Goal: Task Accomplishment & Management: Manage account settings

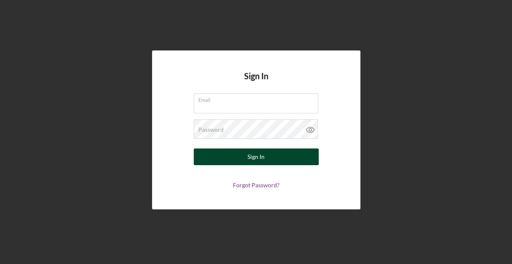
type input "[EMAIL_ADDRESS][DOMAIN_NAME]"
click at [243, 161] on button "Sign In" at bounding box center [256, 156] width 125 height 17
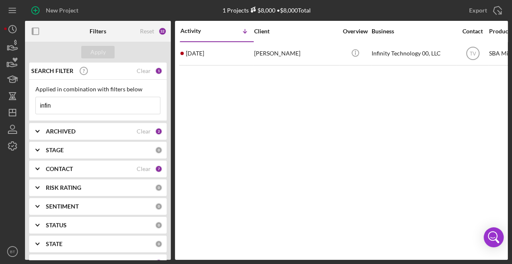
click at [79, 102] on input "infin" at bounding box center [98, 105] width 124 height 17
click at [78, 102] on input "infin" at bounding box center [98, 105] width 124 height 17
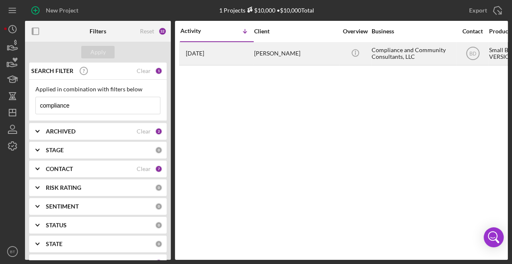
type input "compliance"
click at [297, 48] on div "[PERSON_NAME]" at bounding box center [295, 54] width 83 height 22
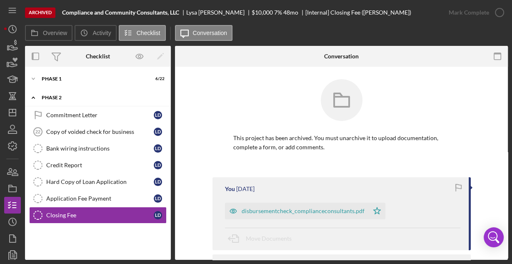
click at [74, 99] on div "Phase 2" at bounding box center [101, 97] width 119 height 5
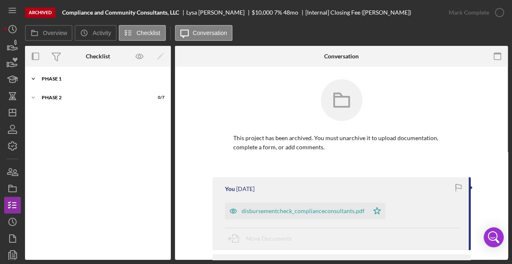
click at [80, 81] on div "Icon/Expander Phase 1 6 / 22" at bounding box center [98, 78] width 146 height 17
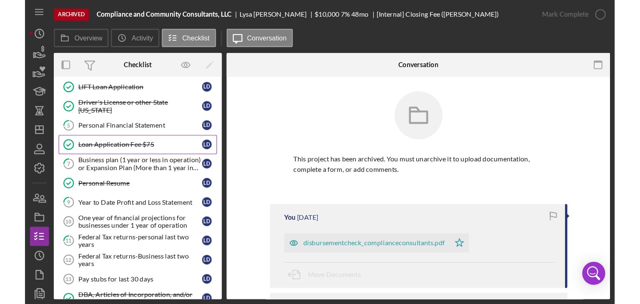
scroll to position [67, 0]
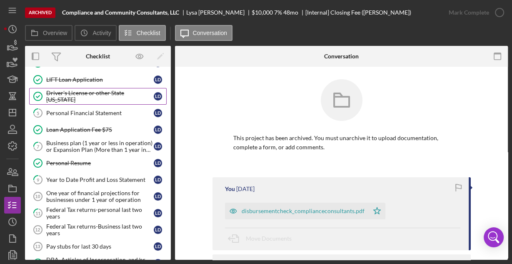
click at [113, 98] on div "Driver's License or other State [US_STATE]" at bounding box center [100, 96] width 108 height 13
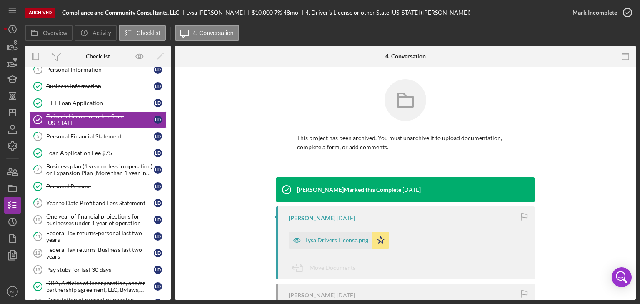
scroll to position [44, 0]
click at [76, 72] on link "1 Personal Information [PERSON_NAME]" at bounding box center [98, 69] width 138 height 17
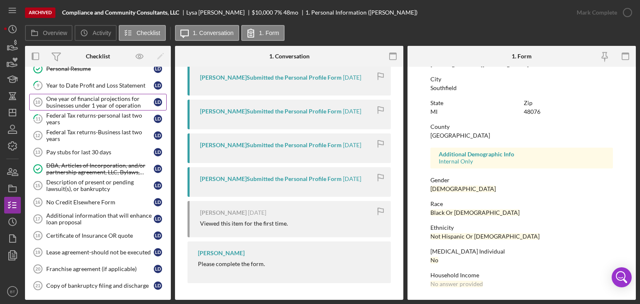
scroll to position [145, 0]
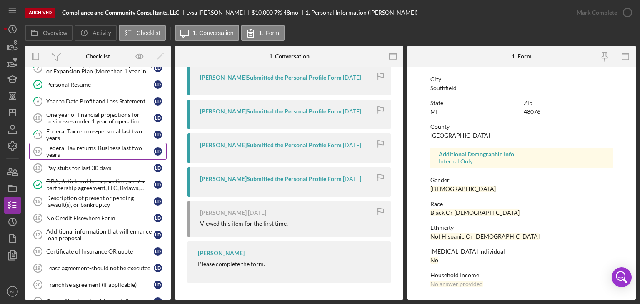
click at [83, 145] on div "Federal Tax returns-Business last two years" at bounding box center [100, 151] width 108 height 13
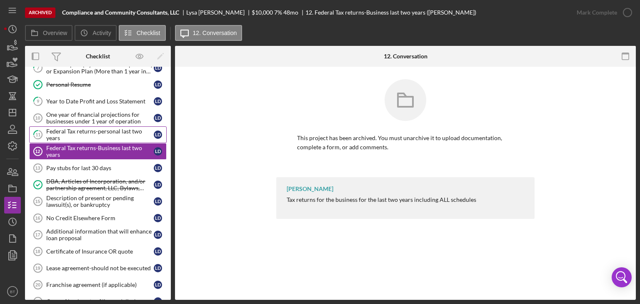
click at [85, 133] on div "Federal Tax returns-personal last two years" at bounding box center [100, 134] width 108 height 13
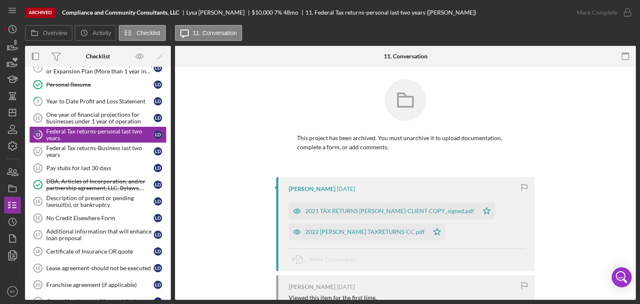
scroll to position [75, 0]
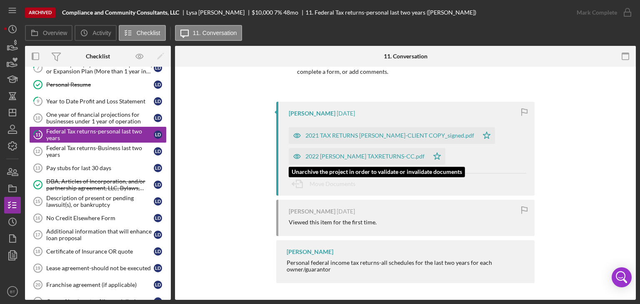
click at [332, 159] on div "2022 [PERSON_NAME] TAXRETURNS-CC.pdf" at bounding box center [364, 156] width 119 height 7
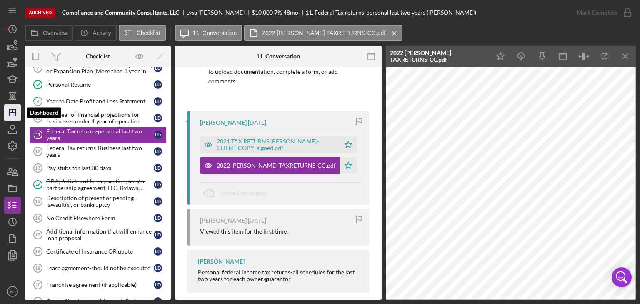
click at [14, 113] on line "button" at bounding box center [12, 113] width 7 height 0
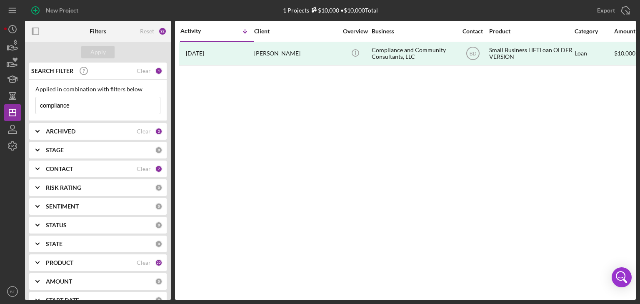
drag, startPoint x: 78, startPoint y: 105, endPoint x: 22, endPoint y: 98, distance: 56.8
click at [22, 98] on div "New Project 1 Projects $10,000 • $10,000 Total compliance Export Icon/Export Fi…" at bounding box center [320, 150] width 632 height 300
click at [94, 109] on input "dgi" at bounding box center [98, 105] width 124 height 17
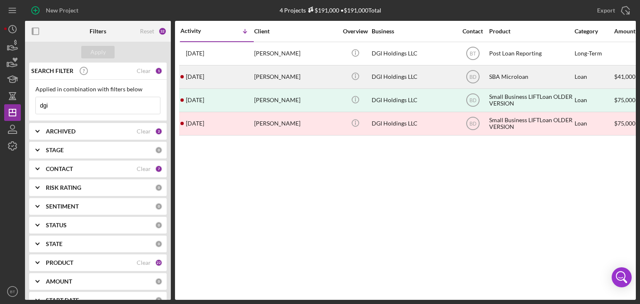
type input "dgi"
click at [240, 79] on div "[DATE] [PERSON_NAME]" at bounding box center [216, 77] width 73 height 22
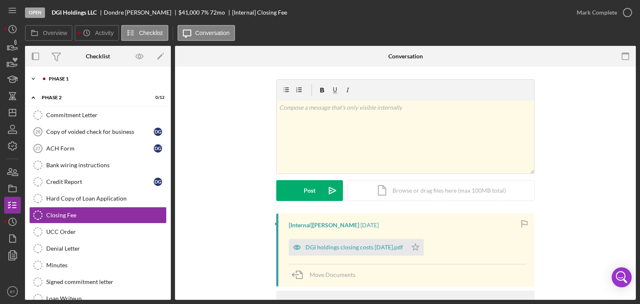
click at [73, 80] on div "Phase 1" at bounding box center [105, 78] width 112 height 5
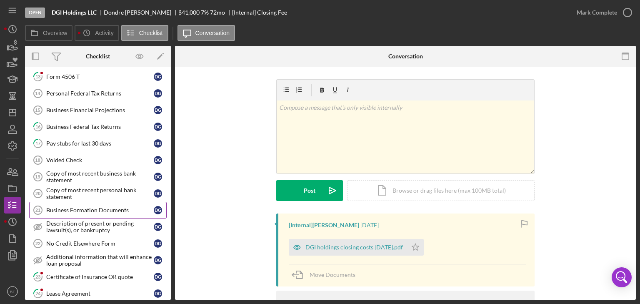
scroll to position [233, 0]
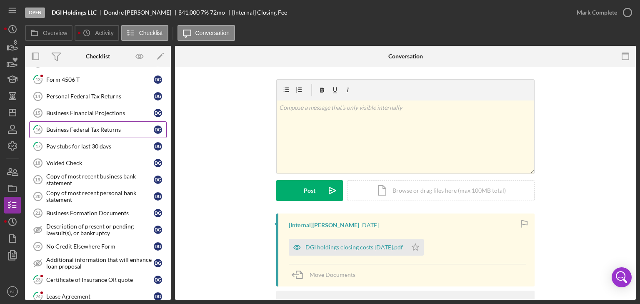
click at [89, 126] on div "Business Federal Tax Returns" at bounding box center [100, 129] width 108 height 7
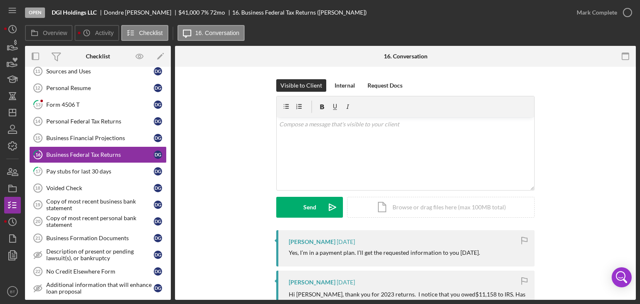
scroll to position [196, 0]
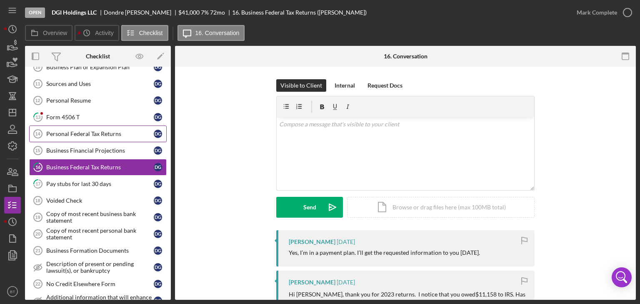
click at [78, 125] on link "Personal Federal Tax Returns 14 Personal Federal Tax Returns D G" at bounding box center [98, 133] width 138 height 17
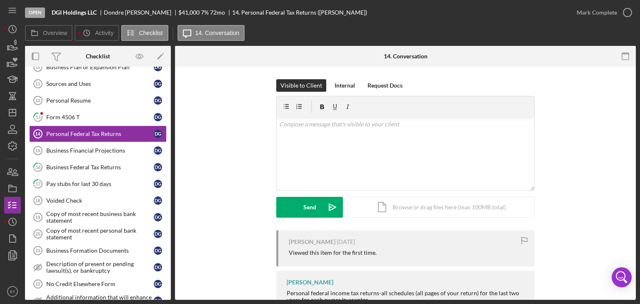
scroll to position [30, 0]
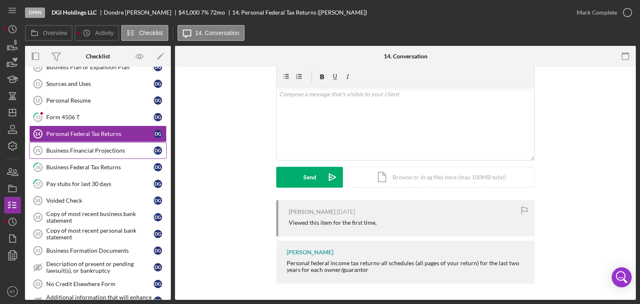
click at [93, 147] on div "Business Financial Projections" at bounding box center [100, 150] width 108 height 7
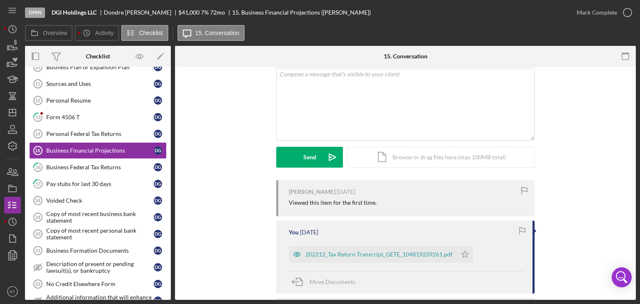
scroll to position [142, 0]
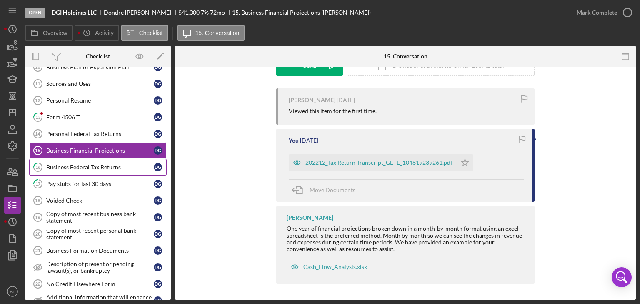
click at [98, 166] on div "Business Federal Tax Returns" at bounding box center [100, 167] width 108 height 7
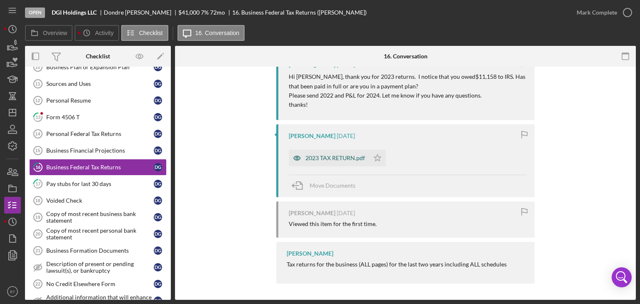
click at [322, 160] on div "2023 TAX RETURN.pdf" at bounding box center [335, 158] width 60 height 7
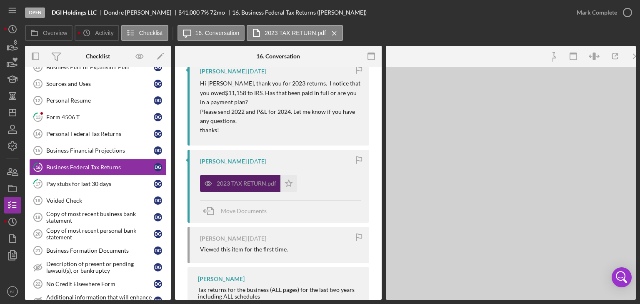
scroll to position [224, 0]
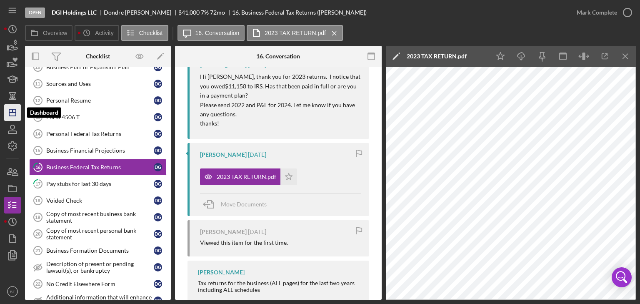
click at [11, 114] on icon "Icon/Dashboard" at bounding box center [12, 112] width 21 height 21
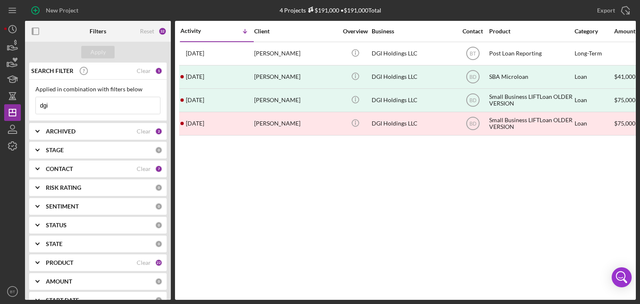
click at [51, 103] on input "dgi" at bounding box center [98, 105] width 124 height 17
drag, startPoint x: 54, startPoint y: 104, endPoint x: 28, endPoint y: 102, distance: 25.5
click at [29, 104] on div "Applied in combination with filters below dgi Icon/Menu Close" at bounding box center [98, 100] width 138 height 41
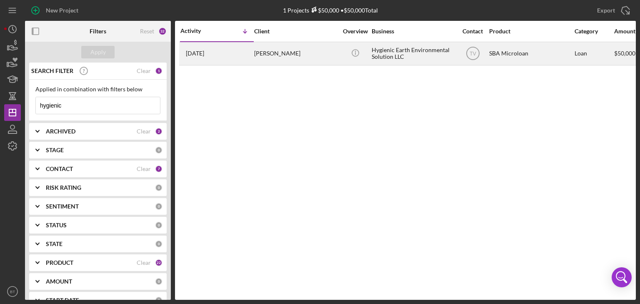
type input "hygienic"
click at [333, 59] on div "[PERSON_NAME]" at bounding box center [295, 54] width 83 height 22
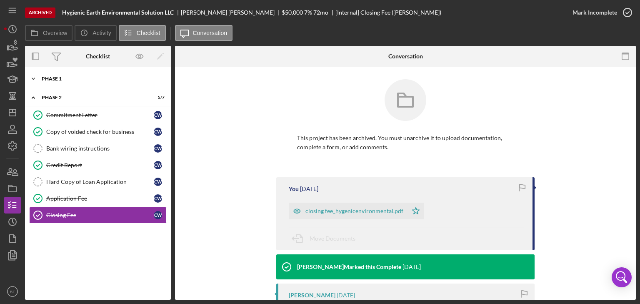
click at [72, 83] on div "Icon/Expander Phase 1 17 / 22" at bounding box center [98, 78] width 146 height 17
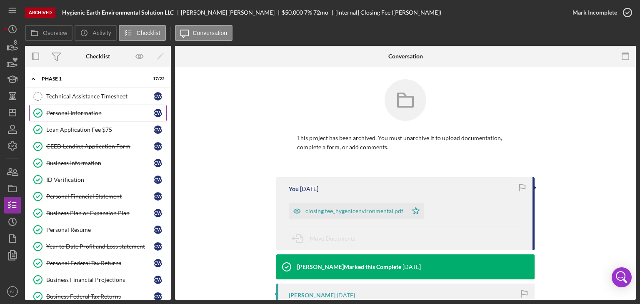
click at [80, 117] on link "Personal Information Personal Information C W" at bounding box center [98, 113] width 138 height 17
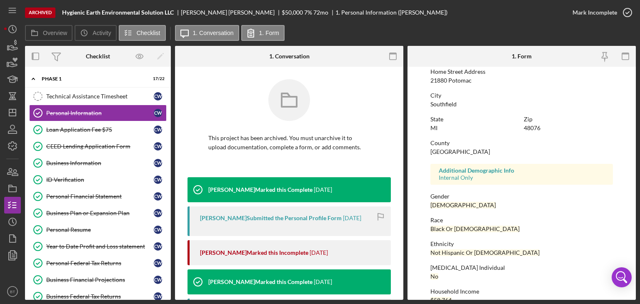
scroll to position [156, 0]
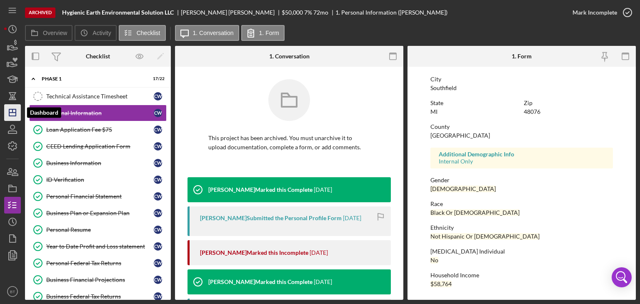
click at [10, 112] on icon "Icon/Dashboard" at bounding box center [12, 112] width 21 height 21
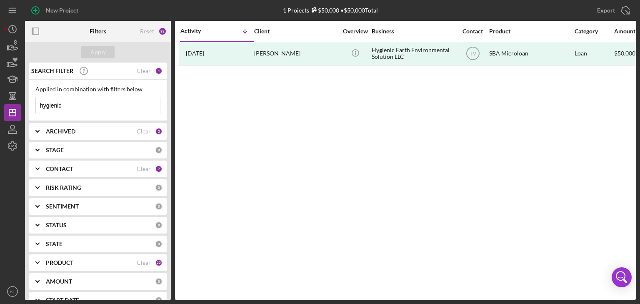
click at [73, 108] on input "hygienic" at bounding box center [98, 105] width 124 height 17
drag, startPoint x: 74, startPoint y: 107, endPoint x: 7, endPoint y: 94, distance: 68.3
click at [7, 94] on div "New Project 1 Projects $50,000 • $50,000 Total hygienic Export Icon/Export Filt…" at bounding box center [320, 150] width 632 height 300
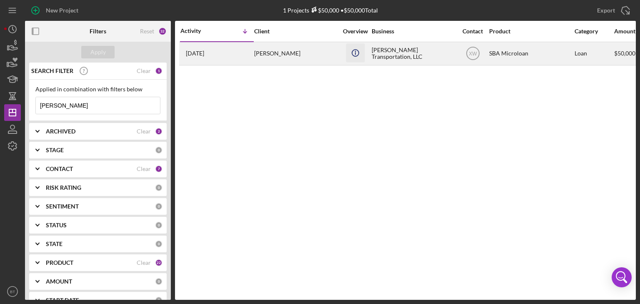
type input "[PERSON_NAME]"
click at [362, 57] on icon "Icon/Info" at bounding box center [355, 52] width 19 height 19
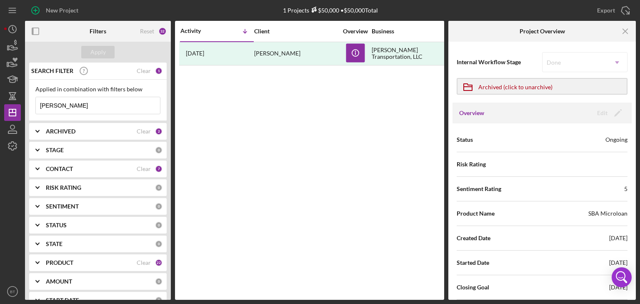
click at [305, 66] on div "Activity Icon/Table Sort Arrow Client Overview Business Contact Product Categor…" at bounding box center [309, 160] width 269 height 279
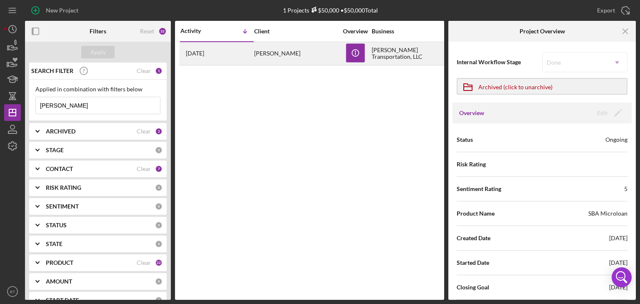
click at [303, 58] on div "[PERSON_NAME]" at bounding box center [295, 54] width 83 height 22
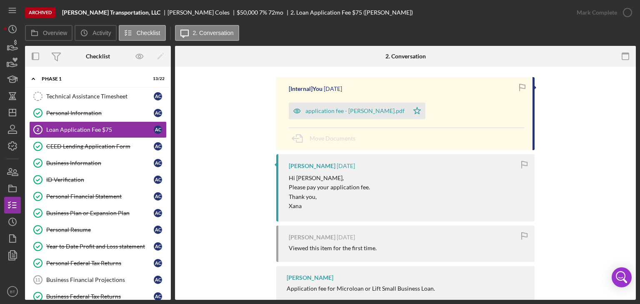
scroll to position [66, 0]
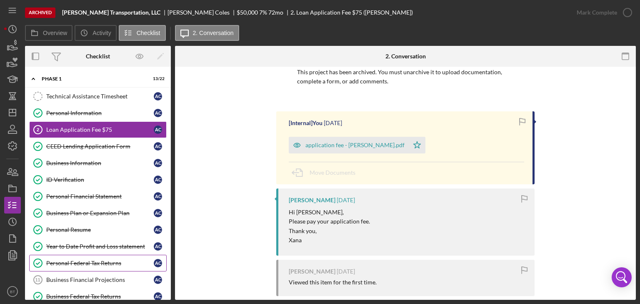
click at [88, 260] on div "Personal Federal Tax Returns" at bounding box center [100, 263] width 108 height 7
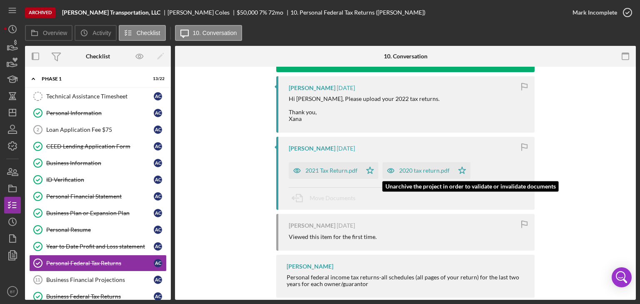
scroll to position [145, 0]
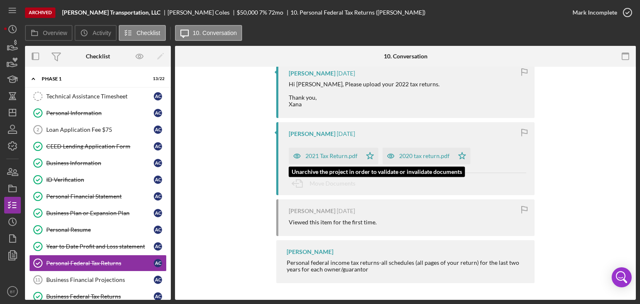
click at [345, 153] on div "2021 Tax Return.pdf" at bounding box center [331, 156] width 52 height 7
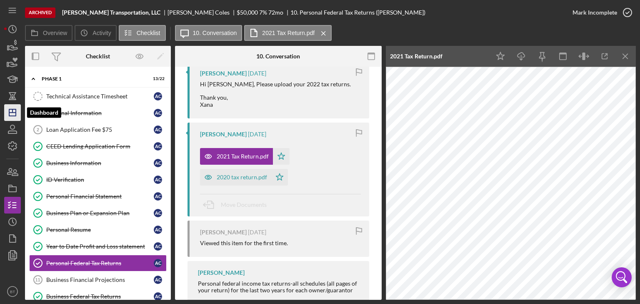
click at [9, 111] on polygon "button" at bounding box center [12, 112] width 7 height 7
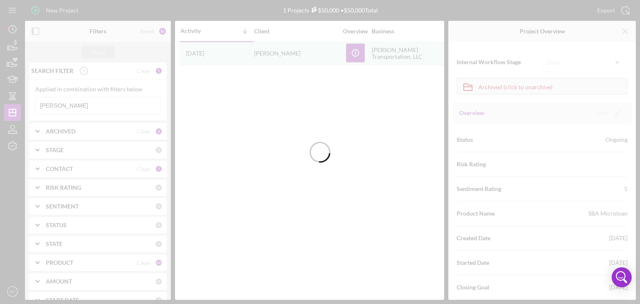
click at [77, 105] on div at bounding box center [320, 152] width 640 height 304
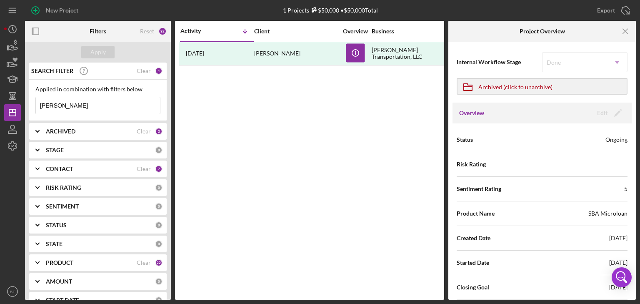
drag, startPoint x: 72, startPoint y: 103, endPoint x: 24, endPoint y: 97, distance: 48.4
click at [24, 97] on div "New Project 1 Projects $50,000 • $50,000 Total [PERSON_NAME] Export Icon/Export…" at bounding box center [320, 150] width 632 height 300
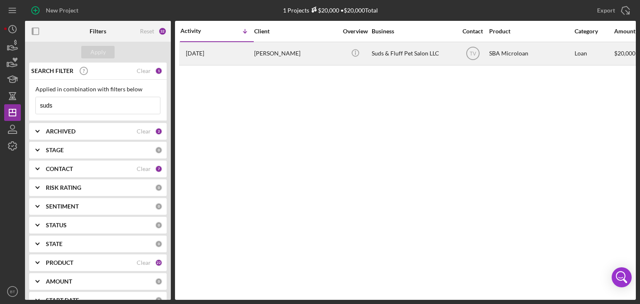
type input "suds"
click at [310, 59] on div "[PERSON_NAME]" at bounding box center [295, 54] width 83 height 22
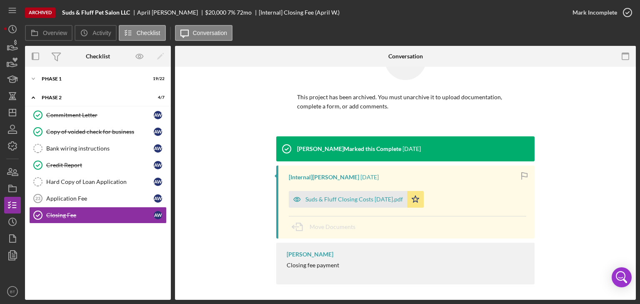
scroll to position [42, 0]
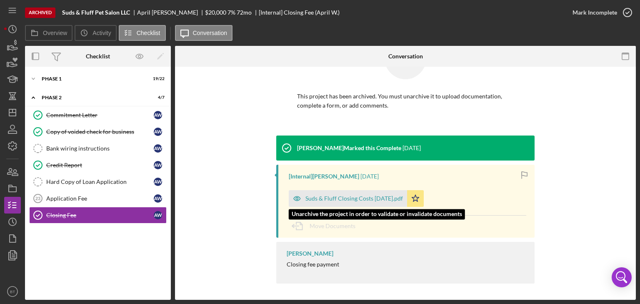
click at [343, 197] on div "Suds & Fluff Closing Costs [DATE].pdf" at bounding box center [354, 198] width 98 height 7
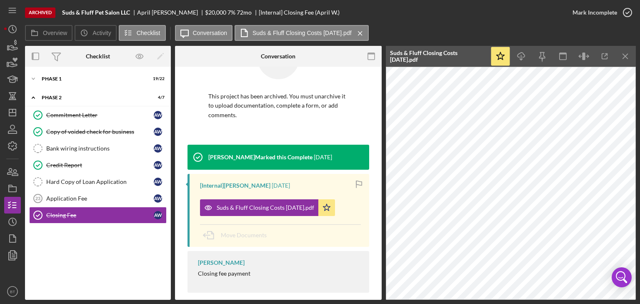
scroll to position [51, 0]
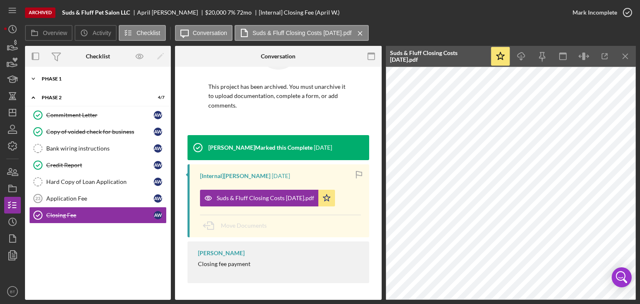
click at [57, 82] on div "Icon/Expander Phase 1 19 / 22" at bounding box center [98, 78] width 146 height 17
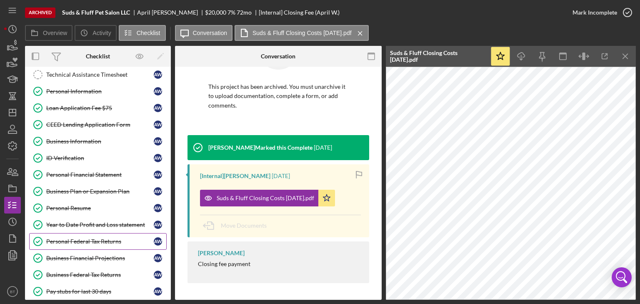
scroll to position [33, 0]
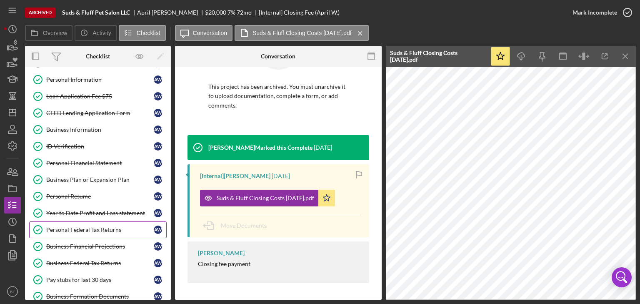
click at [84, 231] on div "Personal Federal Tax Returns" at bounding box center [100, 229] width 108 height 7
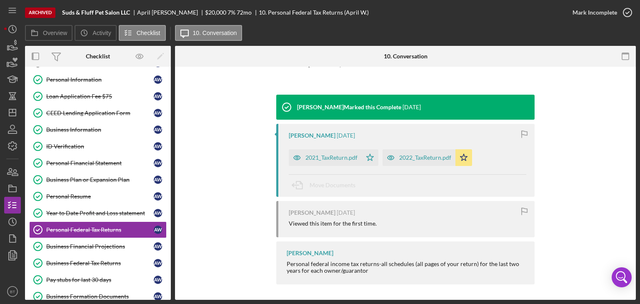
scroll to position [84, 0]
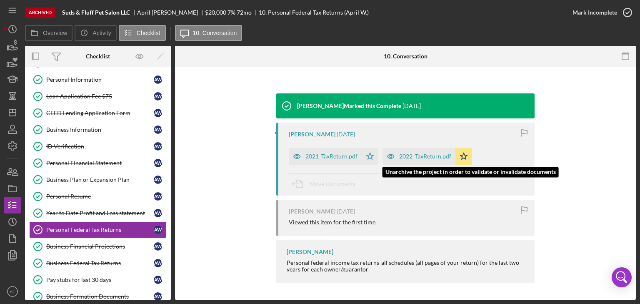
click at [403, 157] on div "2022_TaxReturn.pdf" at bounding box center [425, 156] width 52 height 7
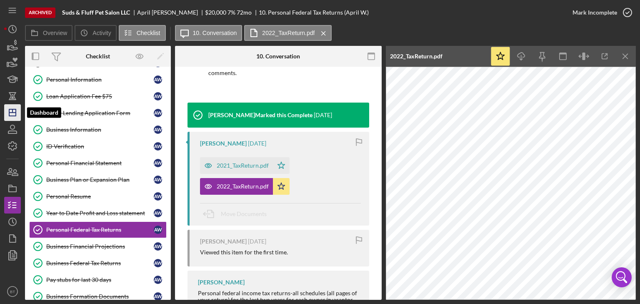
click at [10, 114] on icon "Icon/Dashboard" at bounding box center [12, 112] width 21 height 21
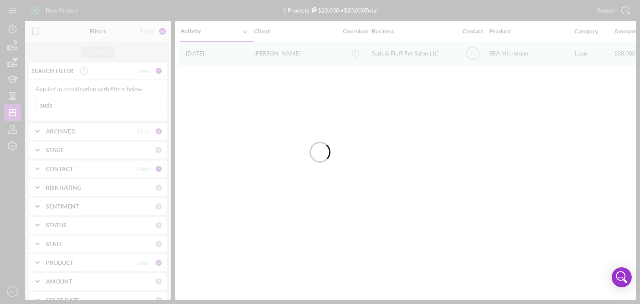
click at [59, 108] on div at bounding box center [320, 152] width 640 height 304
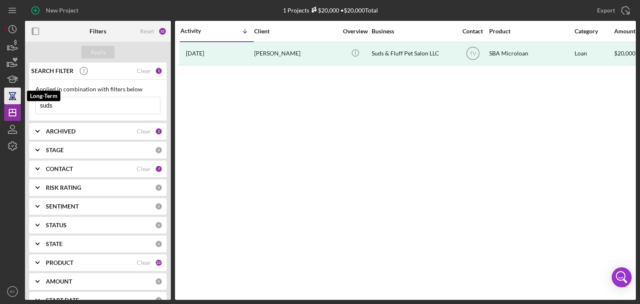
drag, startPoint x: 64, startPoint y: 106, endPoint x: 18, endPoint y: 100, distance: 45.8
click at [18, 100] on div "New Project 1 Projects $20,000 • $20,000 Total suds Export Icon/Export Filters …" at bounding box center [320, 150] width 632 height 300
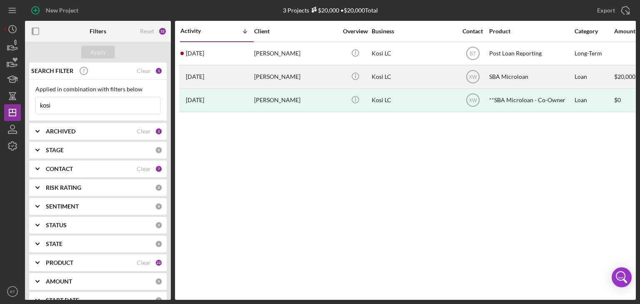
type input "kosi"
click at [235, 78] on div "[DATE] [PERSON_NAME]" at bounding box center [216, 77] width 73 height 22
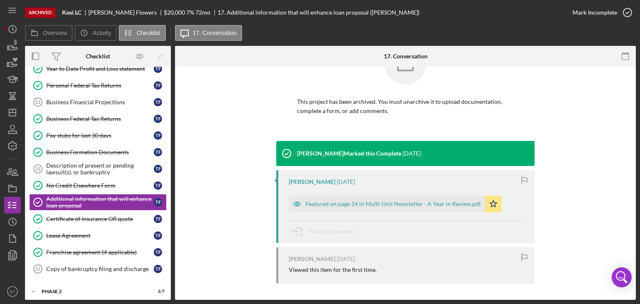
scroll to position [37, 0]
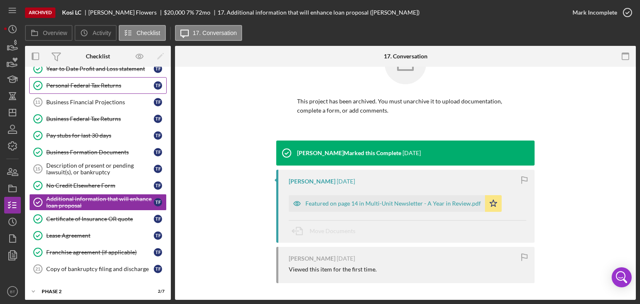
click at [95, 79] on link "Personal Federal Tax Returns Personal Federal Tax Returns T F" at bounding box center [98, 85] width 138 height 17
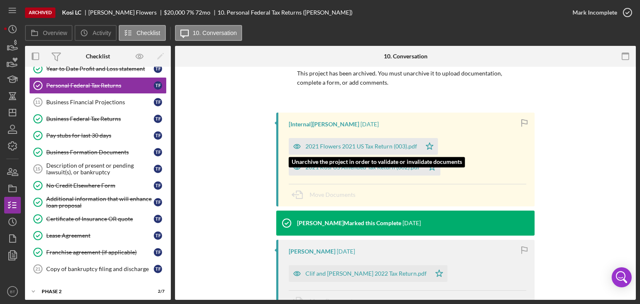
scroll to position [67, 0]
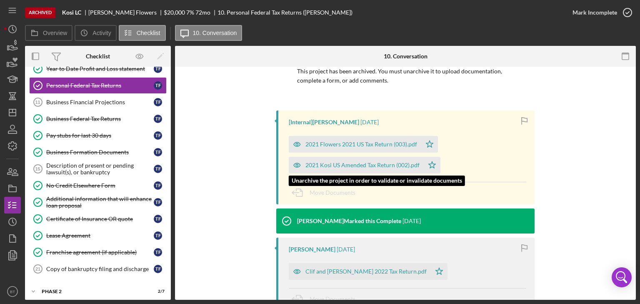
click at [329, 160] on div "2021 Kosi US Amended Tax Return (002).pdf" at bounding box center [356, 165] width 135 height 17
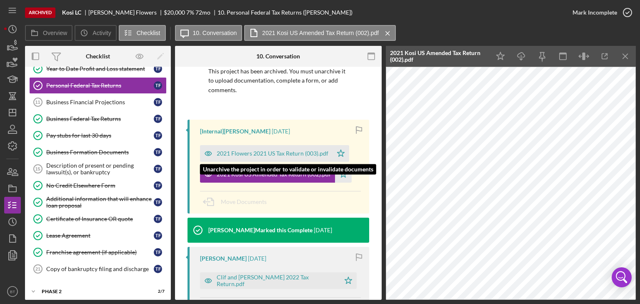
click at [219, 148] on div "2021 Flowers 2021 US Tax Return (003).pdf" at bounding box center [266, 153] width 133 height 17
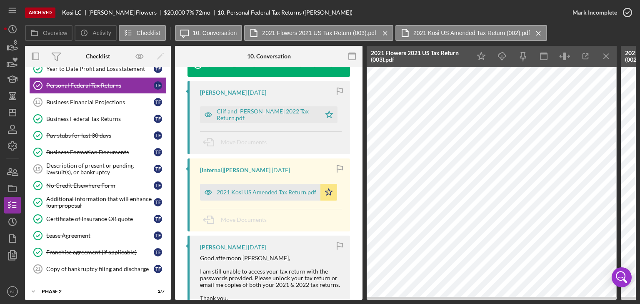
scroll to position [233, 0]
click at [243, 200] on div "[Internal] [PERSON_NAME] [DATE] 2021 Kosi [GEOGRAPHIC_DATA] Amended Tax Return.…" at bounding box center [269, 194] width 163 height 73
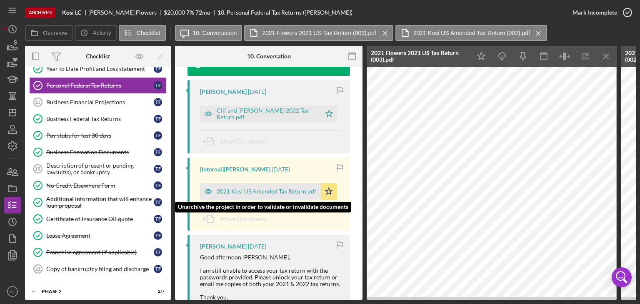
click at [244, 194] on div "2021 Kosi US Amended Tax Return.pdf" at bounding box center [267, 191] width 100 height 7
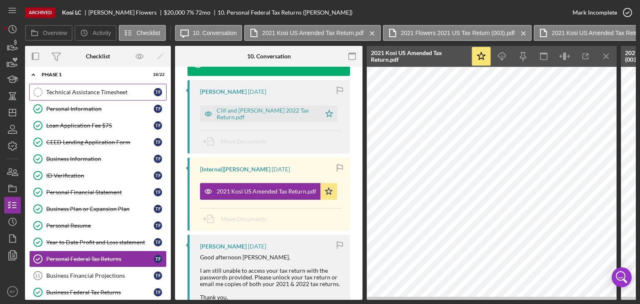
scroll to position [0, 0]
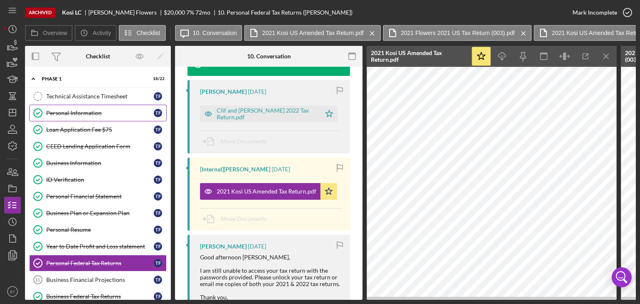
click at [73, 108] on link "Personal Information Personal Information T F" at bounding box center [98, 113] width 138 height 17
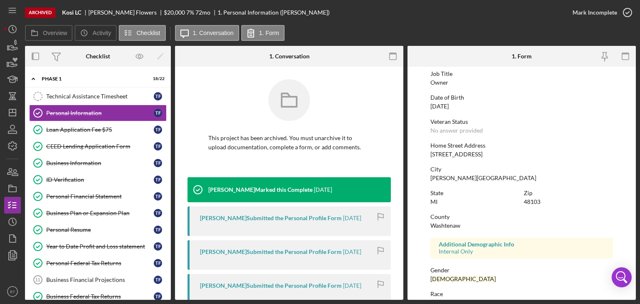
scroll to position [156, 0]
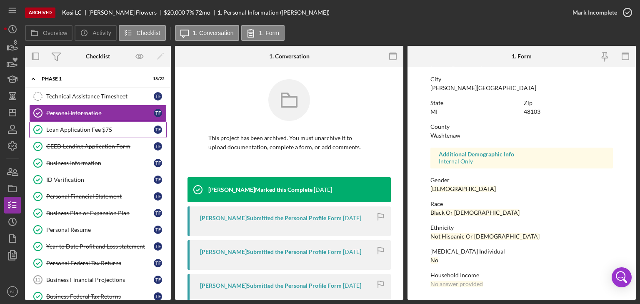
click at [109, 132] on div "Loan Application Fee $75" at bounding box center [100, 129] width 108 height 7
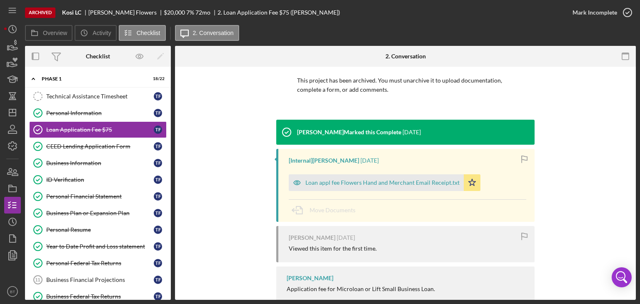
scroll to position [90, 0]
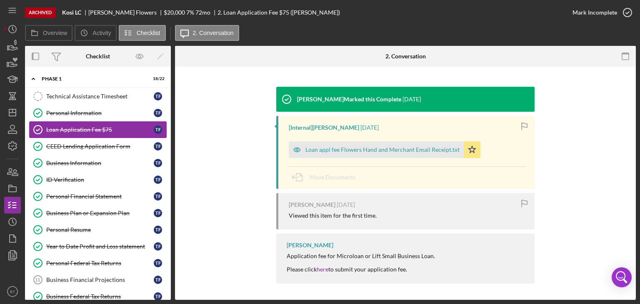
click at [85, 137] on link "Loan Application Fee $75 Loan Application Fee $75 T F" at bounding box center [98, 129] width 138 height 17
click at [80, 150] on link "CEED Lending Application Form CEED Lending Application Form T F" at bounding box center [98, 146] width 138 height 17
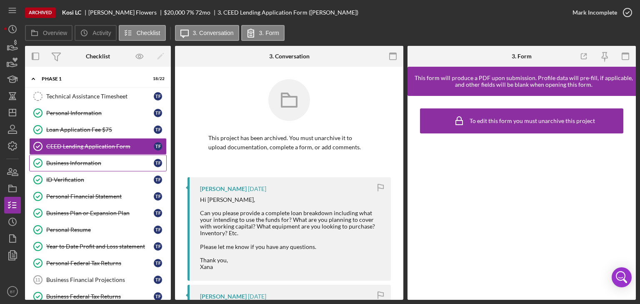
click at [79, 161] on div "Business Information" at bounding box center [100, 163] width 108 height 7
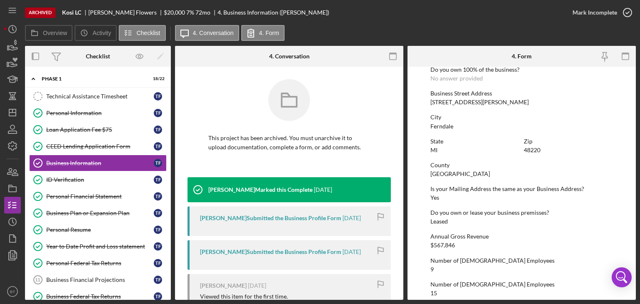
scroll to position [395, 0]
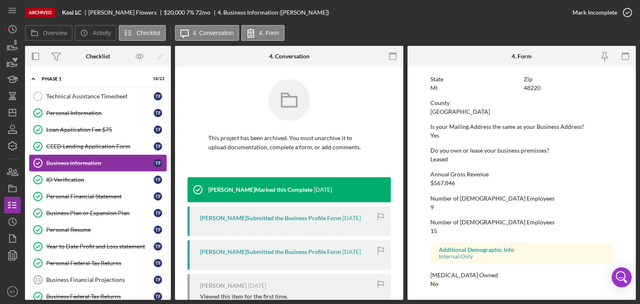
click at [58, 170] on link "Business Information Business Information T F" at bounding box center [98, 163] width 138 height 17
click at [57, 175] on link "ID Verification ID Verification T F" at bounding box center [98, 179] width 138 height 17
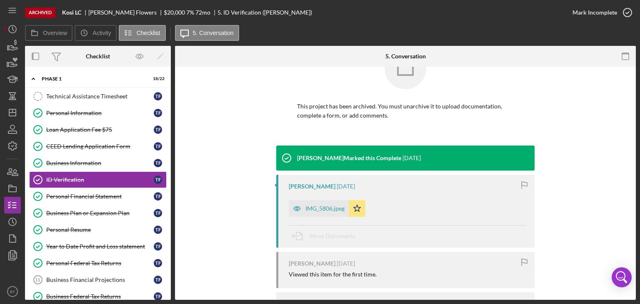
scroll to position [84, 0]
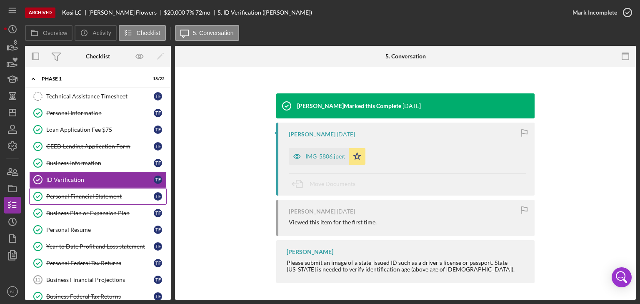
click at [94, 190] on link "Personal Financial Statement Personal Financial Statement T F" at bounding box center [98, 196] width 138 height 17
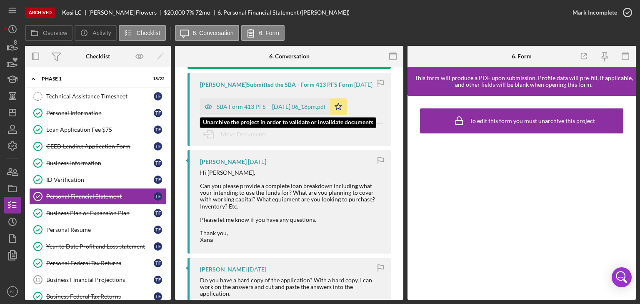
click at [268, 108] on div "SBA Form 413 PFS -- [DATE] 06_18pm.pdf" at bounding box center [271, 106] width 109 height 7
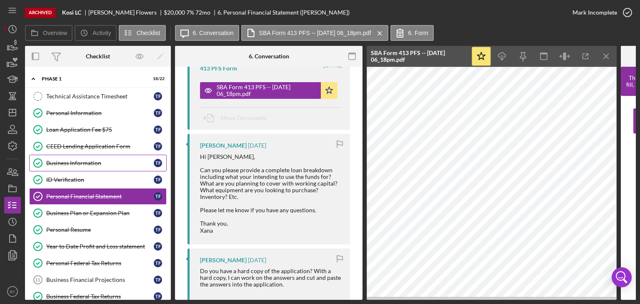
scroll to position [176, 0]
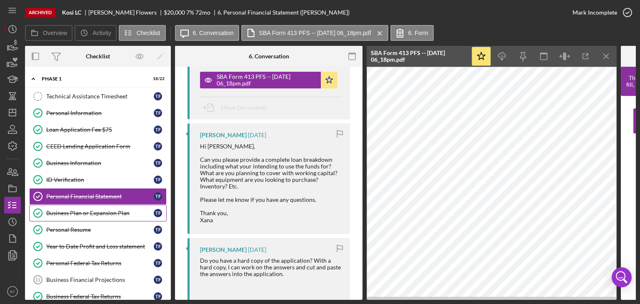
click at [107, 219] on link "Business Plan or Expansion Plan Business Plan or Expansion Plan T F" at bounding box center [98, 213] width 138 height 17
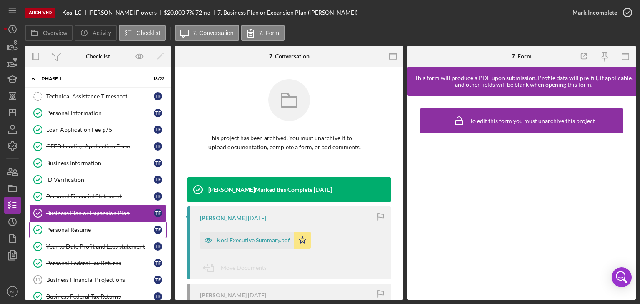
click at [92, 224] on link "Personal Resume Personal Resume T F" at bounding box center [98, 229] width 138 height 17
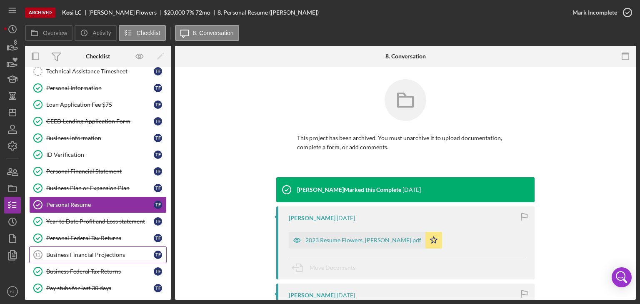
scroll to position [133, 0]
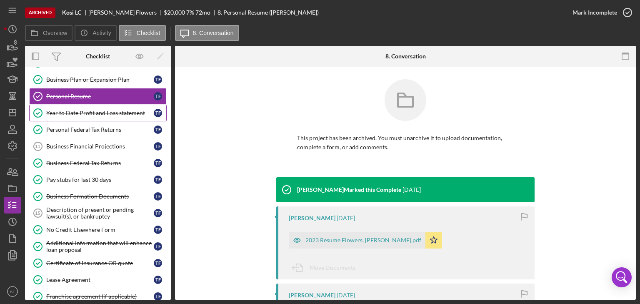
click at [64, 110] on div "Year to Date Profit and Loss statement" at bounding box center [100, 113] width 108 height 7
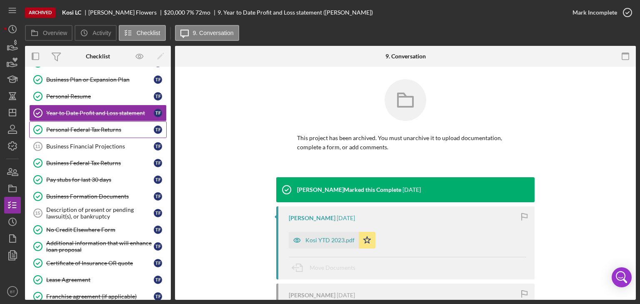
click at [68, 126] on div "Personal Federal Tax Returns" at bounding box center [100, 129] width 108 height 7
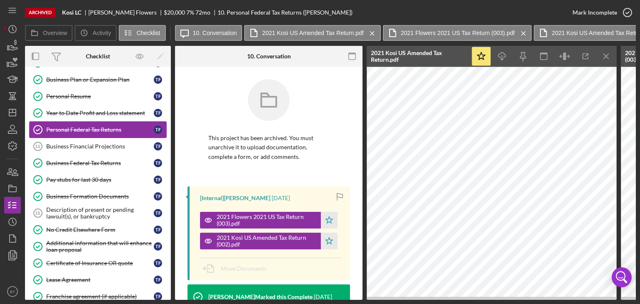
scroll to position [0, 440]
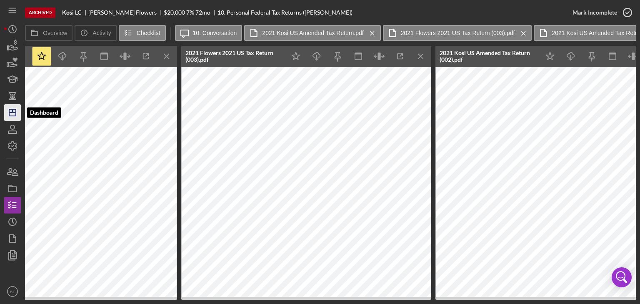
click at [16, 111] on polygon "button" at bounding box center [12, 112] width 7 height 7
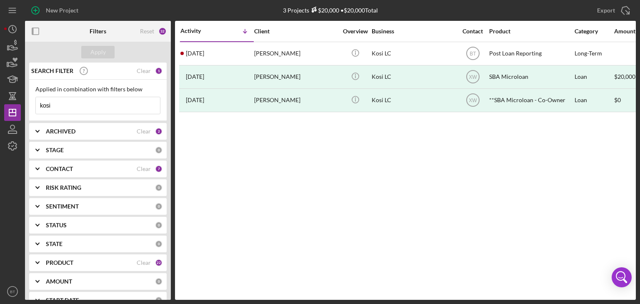
click at [65, 102] on input "kosi" at bounding box center [98, 105] width 124 height 17
drag, startPoint x: 56, startPoint y: 105, endPoint x: 20, endPoint y: 104, distance: 36.3
click at [20, 104] on div "New Project 3 Projects $20,000 • $20,000 Total kosi Export Icon/Export Filters …" at bounding box center [320, 150] width 632 height 300
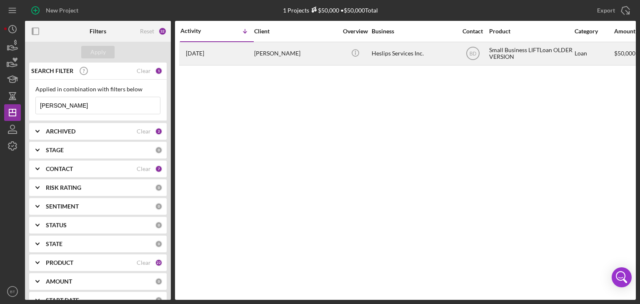
type input "[PERSON_NAME]"
click at [255, 59] on div "[PERSON_NAME]" at bounding box center [295, 54] width 83 height 22
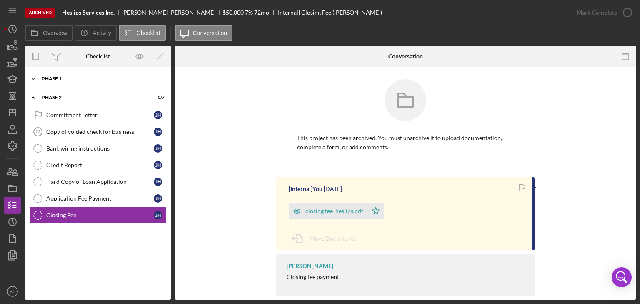
click at [85, 82] on div "Icon/Expander Phase 1 9 / 22" at bounding box center [98, 78] width 146 height 17
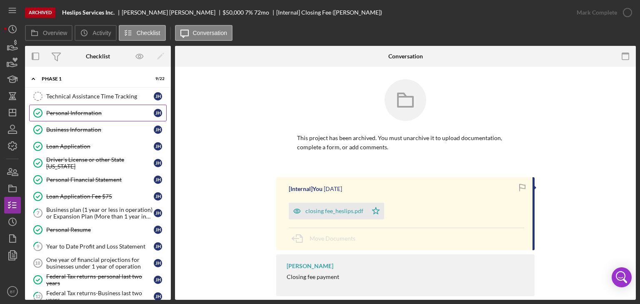
click at [78, 112] on div "Personal Information" at bounding box center [100, 113] width 108 height 7
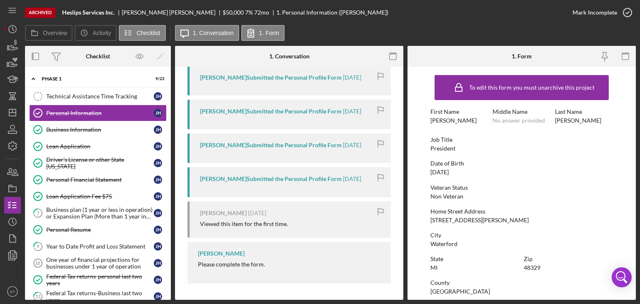
scroll to position [156, 0]
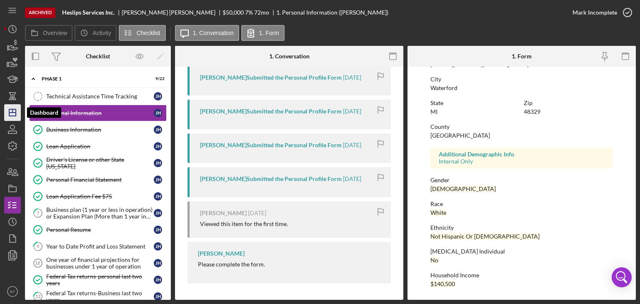
click at [7, 115] on icon "Icon/Dashboard" at bounding box center [12, 112] width 21 height 21
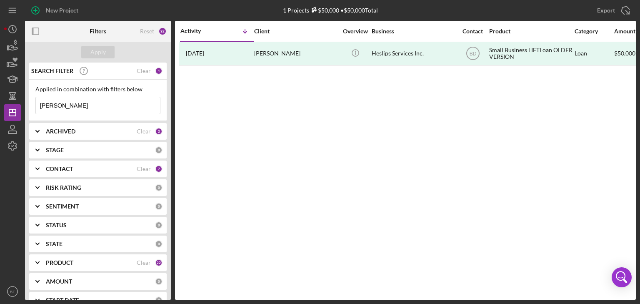
click at [57, 105] on input "[PERSON_NAME]" at bounding box center [98, 105] width 124 height 17
drag, startPoint x: 68, startPoint y: 106, endPoint x: 17, endPoint y: 105, distance: 51.7
click at [17, 105] on div "New Project 1 Projects $50,000 • $50,000 Total [PERSON_NAME] Export Icon/Export…" at bounding box center [320, 150] width 632 height 300
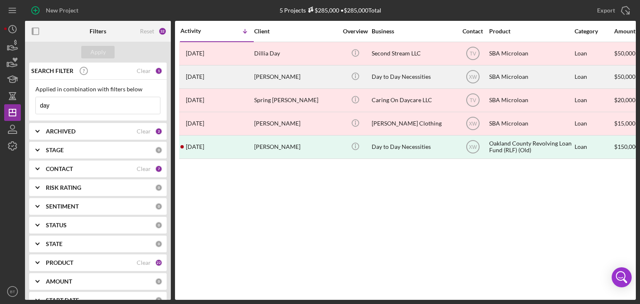
type input "day"
click at [301, 78] on div "[PERSON_NAME]" at bounding box center [295, 77] width 83 height 22
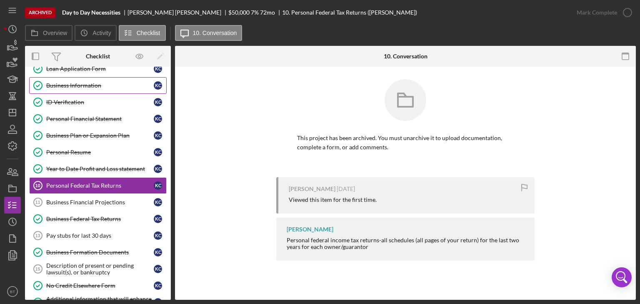
scroll to position [11, 0]
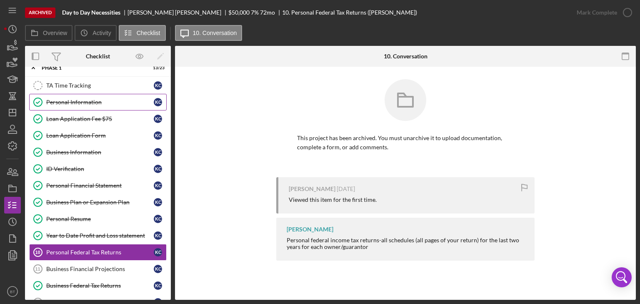
click at [78, 99] on div "Personal Information" at bounding box center [100, 102] width 108 height 7
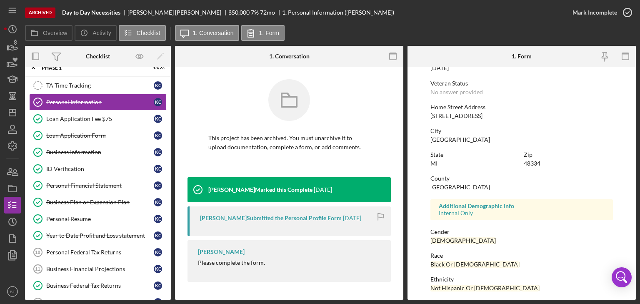
scroll to position [156, 0]
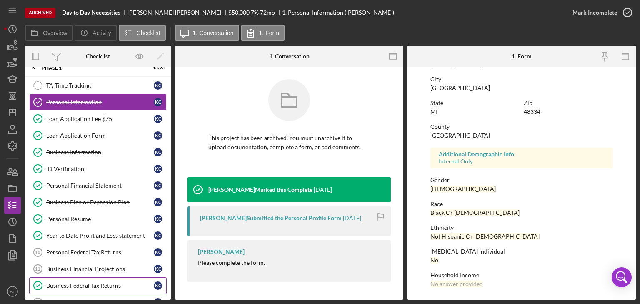
click at [69, 263] on div "Business Federal Tax Returns" at bounding box center [100, 285] width 108 height 7
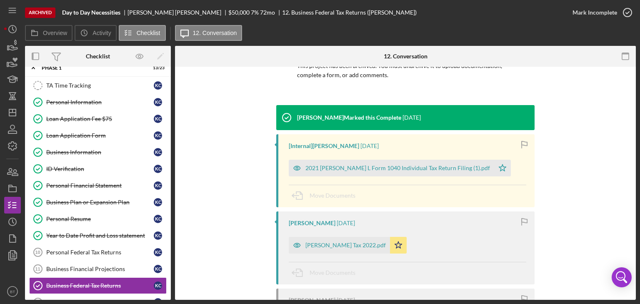
scroll to position [160, 0]
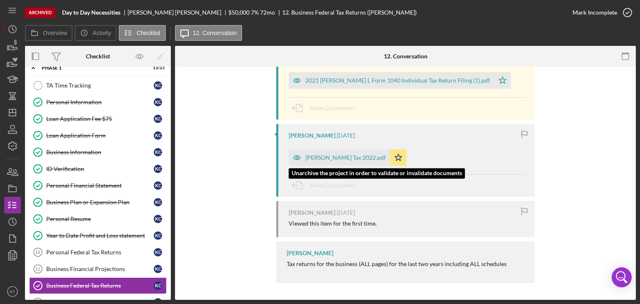
click at [320, 155] on div "[PERSON_NAME] Tax 2022.pdf" at bounding box center [345, 157] width 80 height 7
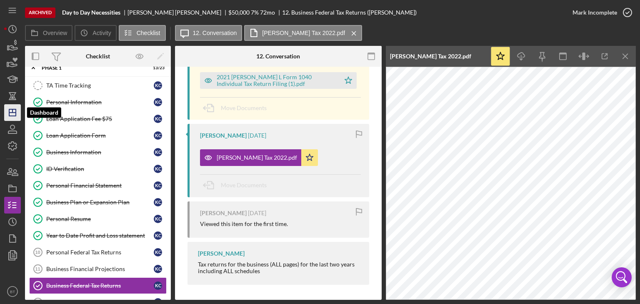
click at [10, 110] on icon "Icon/Dashboard" at bounding box center [12, 112] width 21 height 21
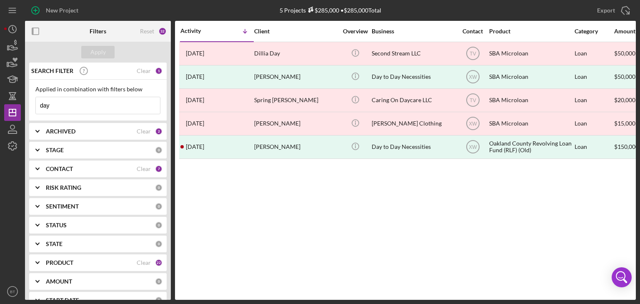
drag, startPoint x: 76, startPoint y: 100, endPoint x: 25, endPoint y: 101, distance: 50.8
click at [25, 101] on div "SEARCH FILTER Clear 1 Applied in combination with filters below day Icon/Menu C…" at bounding box center [98, 181] width 146 height 237
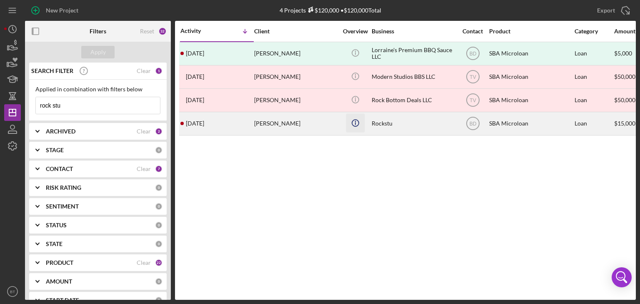
type input "rock stu"
click at [357, 124] on icon "Icon/Info" at bounding box center [355, 122] width 19 height 19
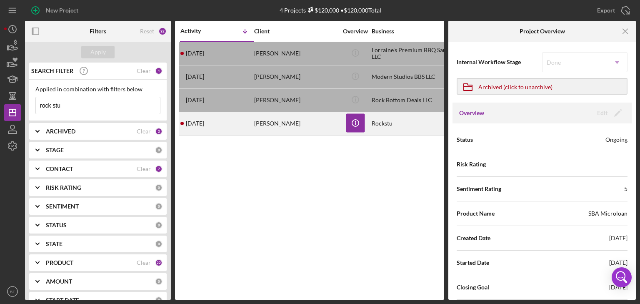
click at [380, 121] on div "Rockstu" at bounding box center [413, 124] width 83 height 22
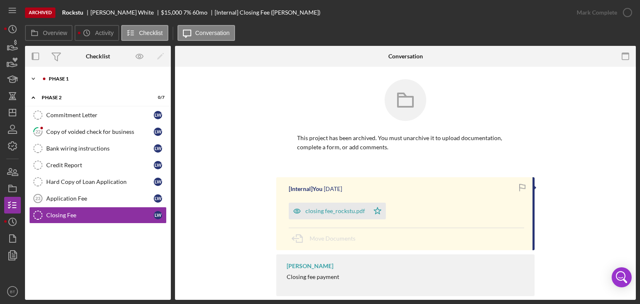
click at [70, 83] on div "Icon/Expander Phase 1 7 / 23" at bounding box center [98, 78] width 146 height 17
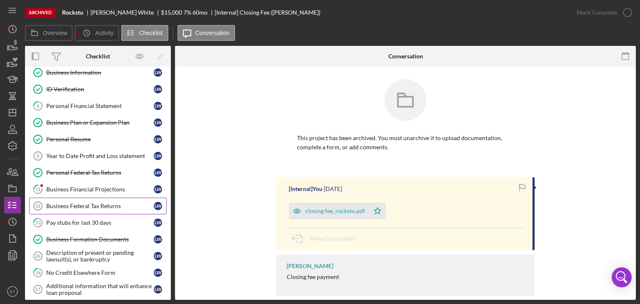
scroll to position [100, 0]
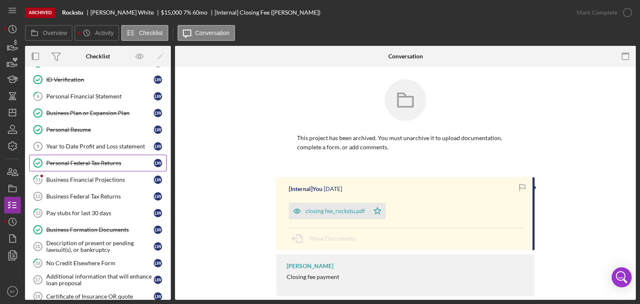
click at [84, 162] on div "Personal Federal Tax Returns" at bounding box center [100, 163] width 108 height 7
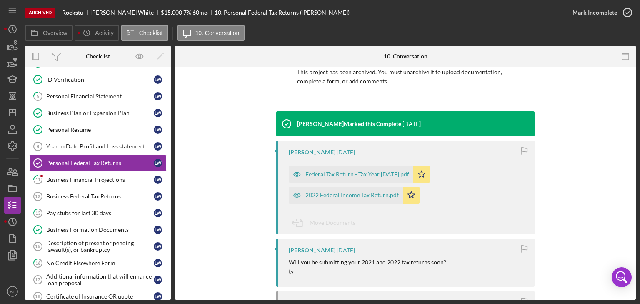
scroll to position [67, 0]
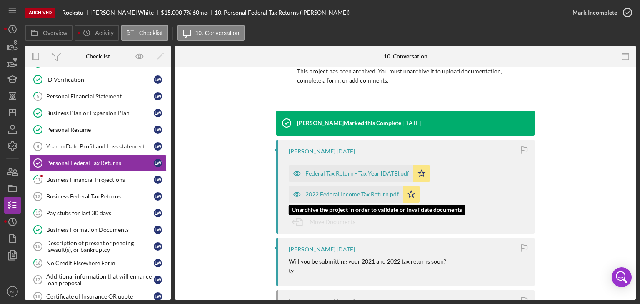
click at [349, 192] on div "2022 Federal Income Tax Return.pdf" at bounding box center [351, 194] width 93 height 7
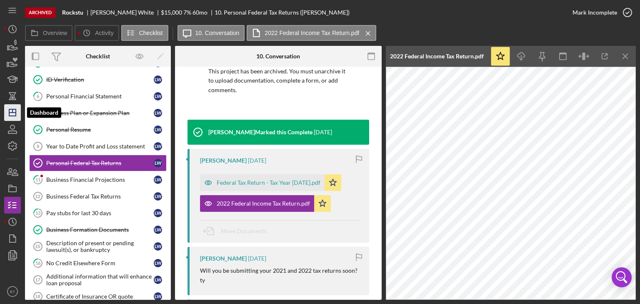
click at [12, 111] on icon "Icon/Dashboard" at bounding box center [12, 112] width 21 height 21
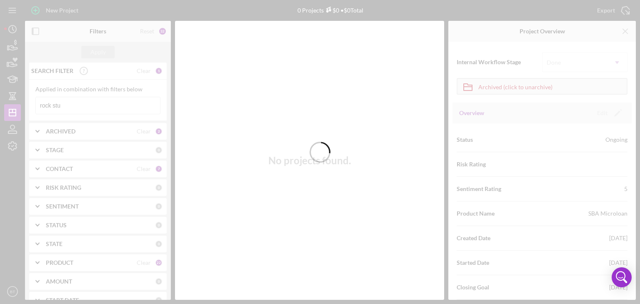
click at [61, 103] on div at bounding box center [320, 152] width 640 height 304
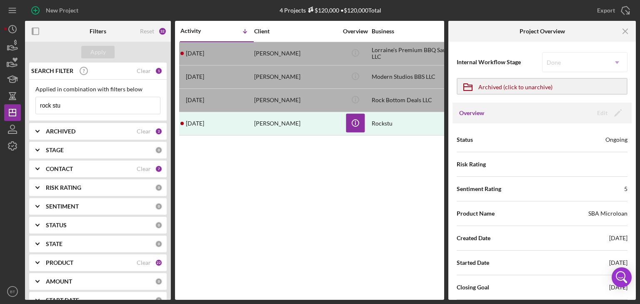
drag, startPoint x: 73, startPoint y: 103, endPoint x: 22, endPoint y: 103, distance: 51.7
click at [22, 103] on div "New Project 4 Projects $120,000 • $120,000 Total rock stu Export Icon/Export Fi…" at bounding box center [320, 150] width 632 height 300
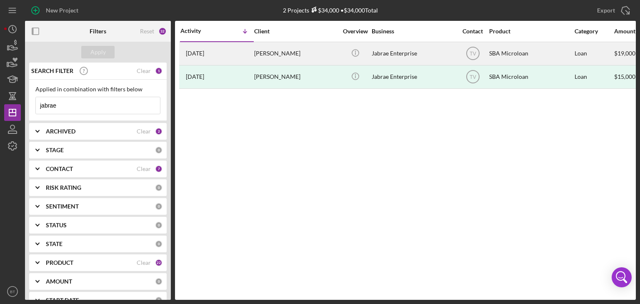
type input "jabrae"
click at [343, 55] on div "Icon/Info" at bounding box center [355, 54] width 31 height 22
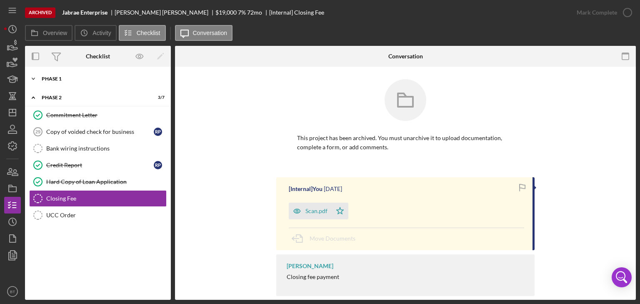
click at [63, 77] on div "Phase 1" at bounding box center [101, 78] width 119 height 5
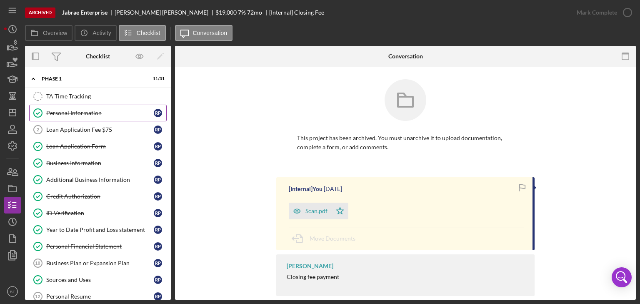
click at [61, 111] on div "Personal Information" at bounding box center [100, 113] width 108 height 7
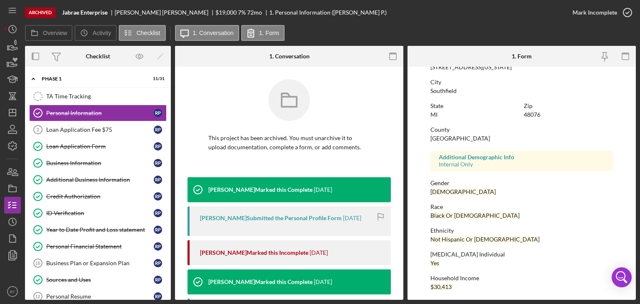
scroll to position [156, 0]
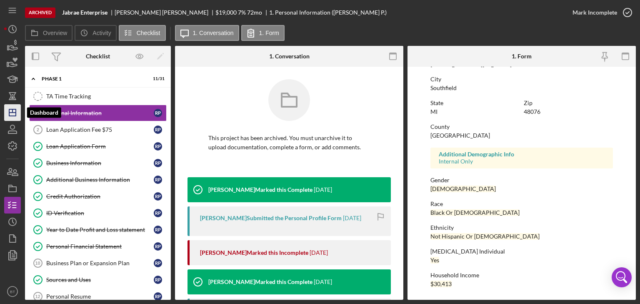
click at [15, 111] on icon "Icon/Dashboard" at bounding box center [12, 112] width 21 height 21
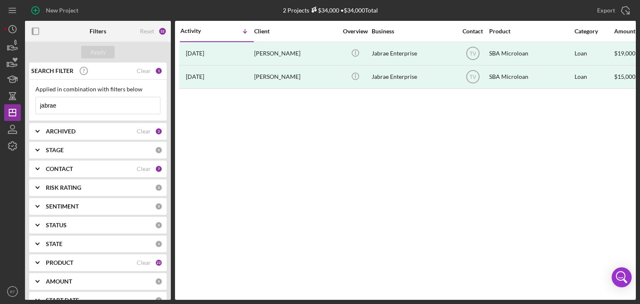
click at [67, 104] on input "jabrae" at bounding box center [98, 105] width 124 height 17
drag, startPoint x: 60, startPoint y: 104, endPoint x: -76, endPoint y: 104, distance: 135.9
click at [0, 104] on html "New Project 2 Projects $34,000 • $34,000 Total jabrae Export Icon/Export Filter…" at bounding box center [320, 152] width 640 height 304
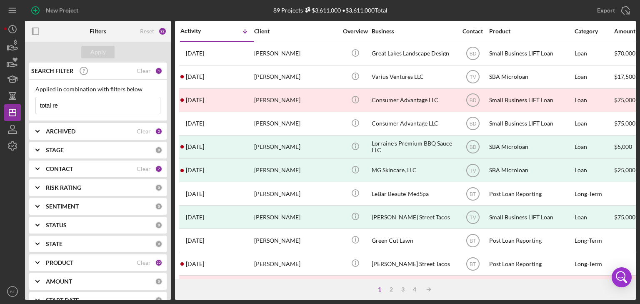
click at [87, 108] on input "total re" at bounding box center [98, 105] width 124 height 17
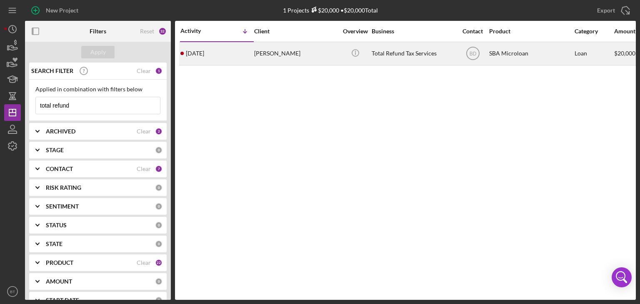
type input "total refund"
click at [316, 59] on div "[PERSON_NAME]" at bounding box center [295, 54] width 83 height 22
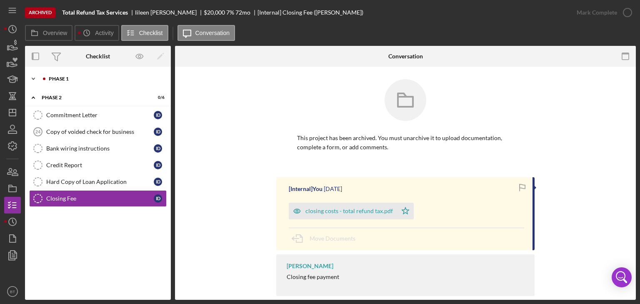
click at [93, 80] on div "Phase 1" at bounding box center [105, 78] width 112 height 5
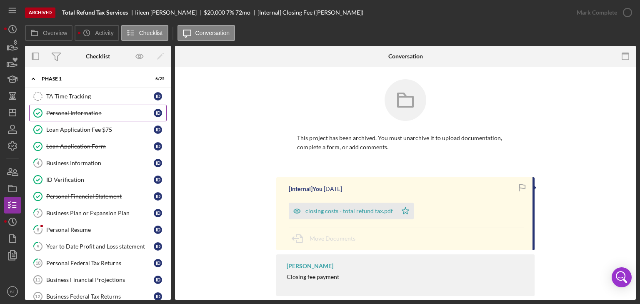
click at [101, 115] on div "Personal Information" at bounding box center [100, 113] width 108 height 7
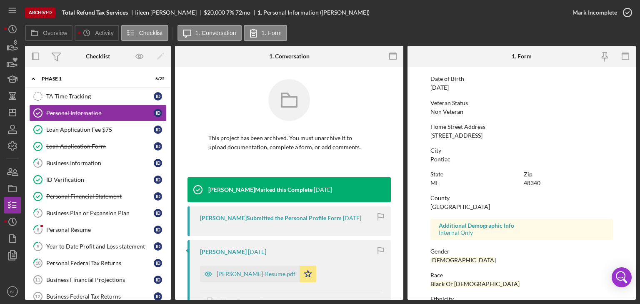
scroll to position [156, 0]
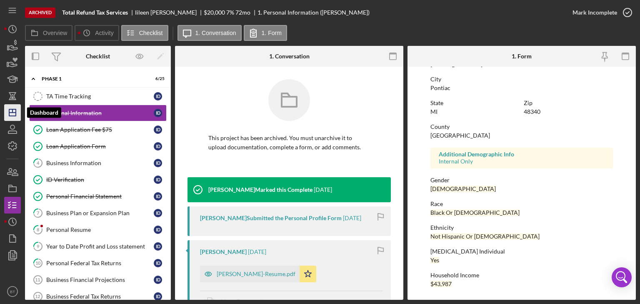
click at [10, 108] on icon "Icon/Dashboard" at bounding box center [12, 112] width 21 height 21
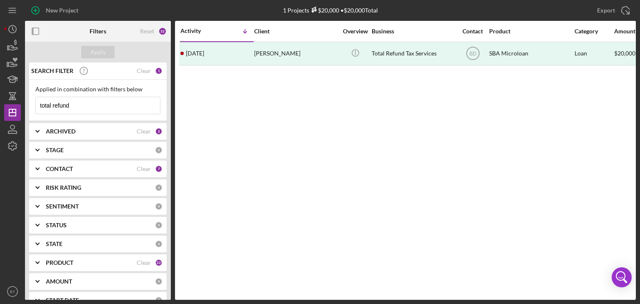
click at [73, 102] on input "total refund" at bounding box center [98, 105] width 124 height 17
drag, startPoint x: 76, startPoint y: 102, endPoint x: -12, endPoint y: 105, distance: 88.4
click at [0, 105] on html "New Project 1 Projects $20,000 • $20,000 Total total refund Export Icon/Export …" at bounding box center [320, 152] width 640 height 304
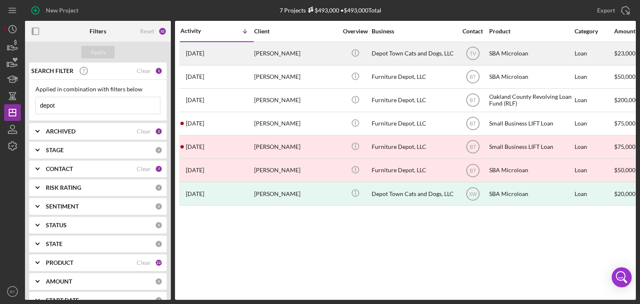
type input "depot"
click at [400, 50] on div "Depot Town Cats and Dogs, LLC" at bounding box center [413, 54] width 83 height 22
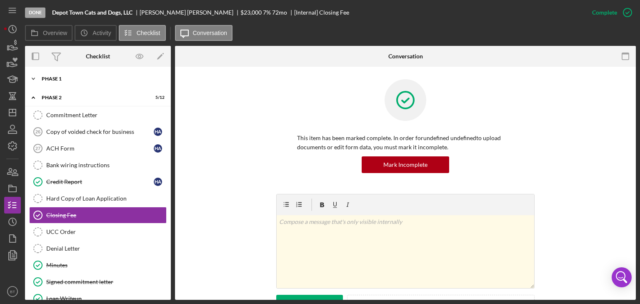
click at [69, 80] on div "Phase 1" at bounding box center [101, 78] width 119 height 5
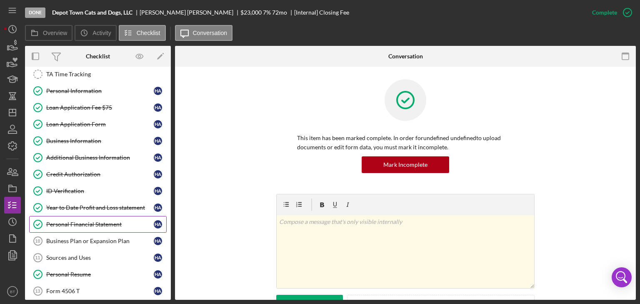
scroll to position [33, 0]
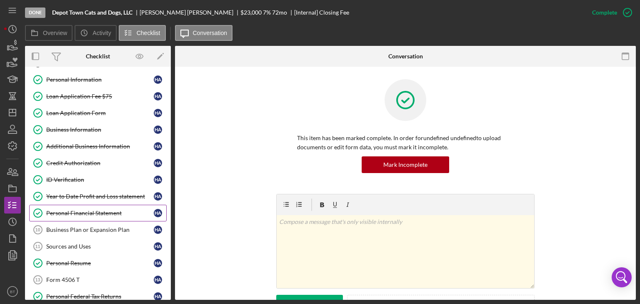
click at [84, 214] on div "Personal Financial Statement" at bounding box center [100, 213] width 108 height 7
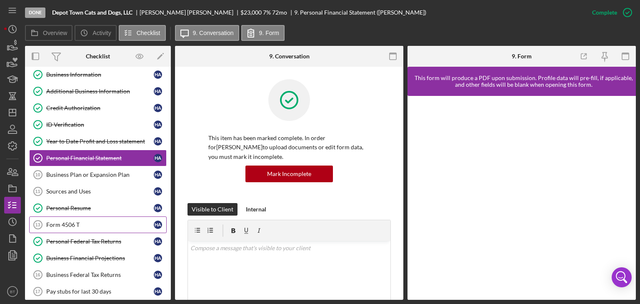
scroll to position [100, 0]
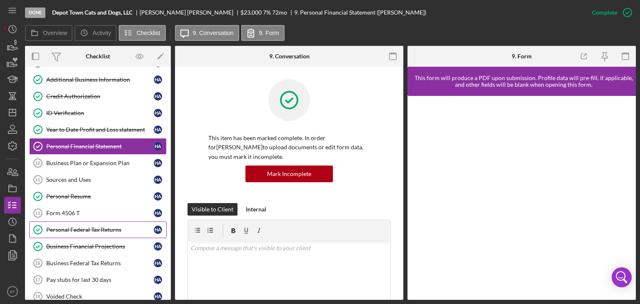
click at [88, 227] on div "Personal Federal Tax Returns" at bounding box center [100, 229] width 108 height 7
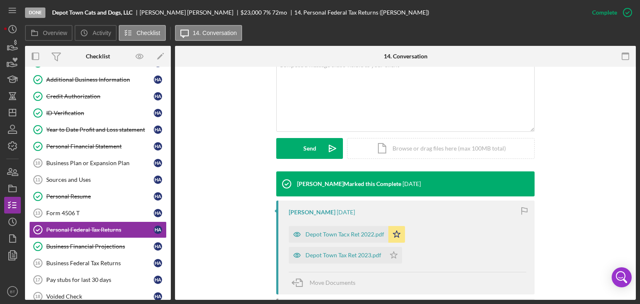
scroll to position [233, 0]
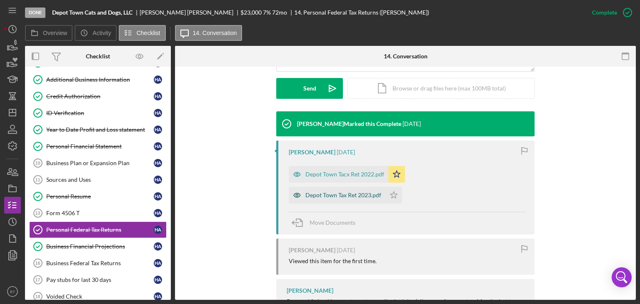
click at [381, 192] on div "Depot Town Tax Ret 2023.pdf" at bounding box center [343, 195] width 76 height 7
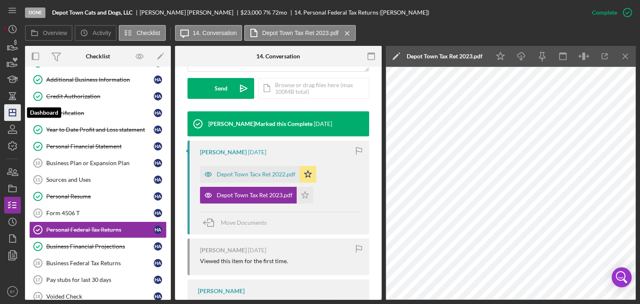
click at [8, 114] on icon "Icon/Dashboard" at bounding box center [12, 112] width 21 height 21
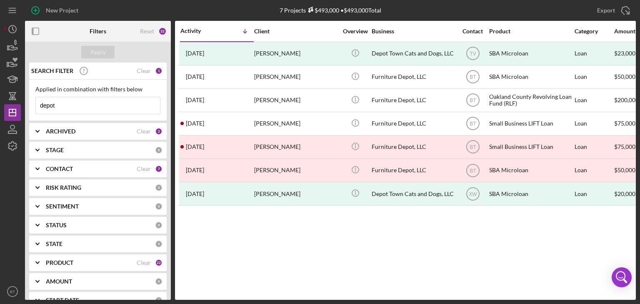
drag, startPoint x: 69, startPoint y: 98, endPoint x: 22, endPoint y: 98, distance: 47.5
click at [23, 98] on div "New Project 7 Projects $493,000 • $493,000 Total depot Export Icon/Export Filte…" at bounding box center [320, 150] width 632 height 300
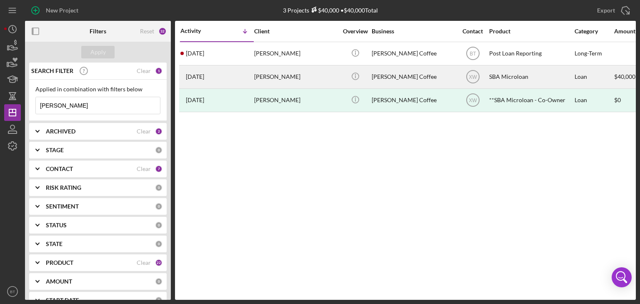
type input "[PERSON_NAME]"
click at [323, 79] on div "[PERSON_NAME]" at bounding box center [295, 77] width 83 height 22
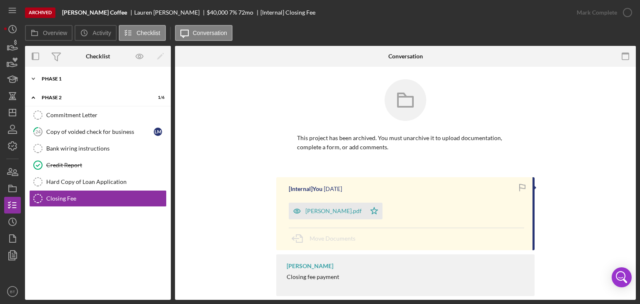
click at [62, 71] on div "Icon/Expander Phase 1 13 / 25" at bounding box center [98, 78] width 146 height 17
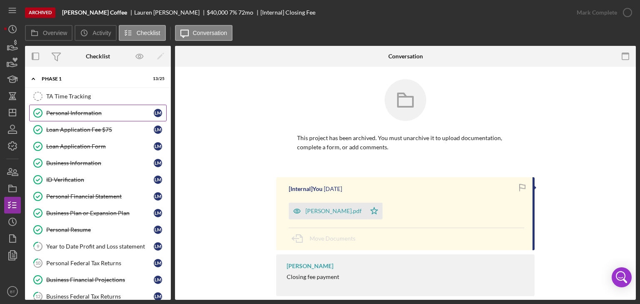
click at [75, 110] on div "Personal Information" at bounding box center [100, 113] width 108 height 7
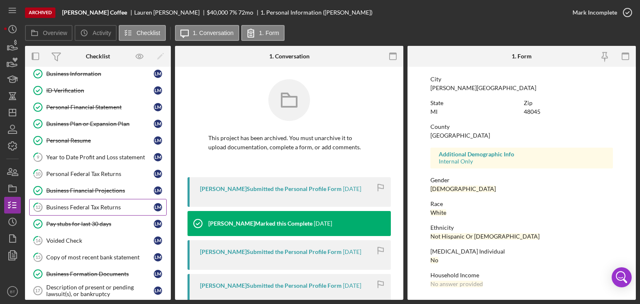
scroll to position [67, 0]
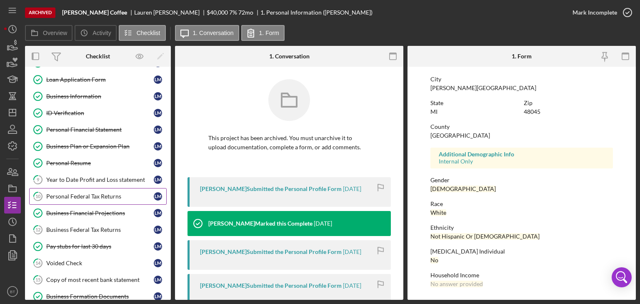
click at [78, 190] on link "10 Personal Federal Tax Returns [PERSON_NAME]" at bounding box center [98, 196] width 138 height 17
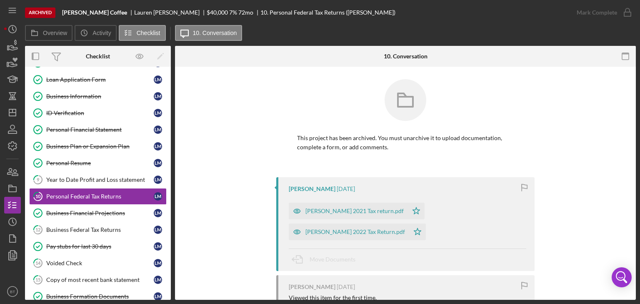
scroll to position [33, 0]
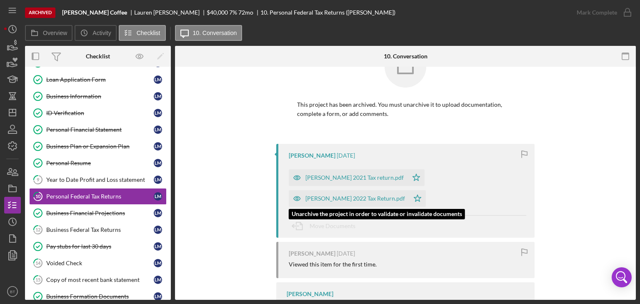
click at [327, 199] on div "[PERSON_NAME] 2022 Tax Return.pdf" at bounding box center [355, 198] width 100 height 7
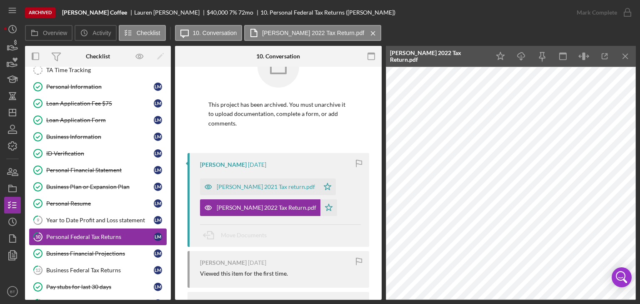
scroll to position [67, 0]
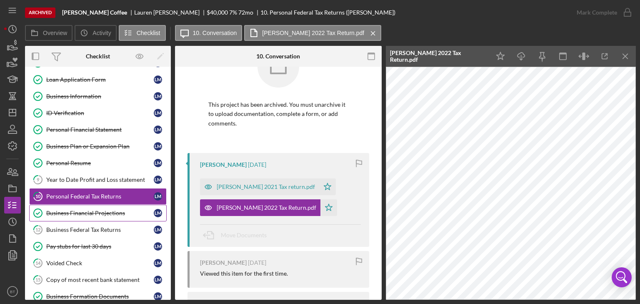
click at [79, 210] on div "Business Financial Projections" at bounding box center [100, 213] width 108 height 7
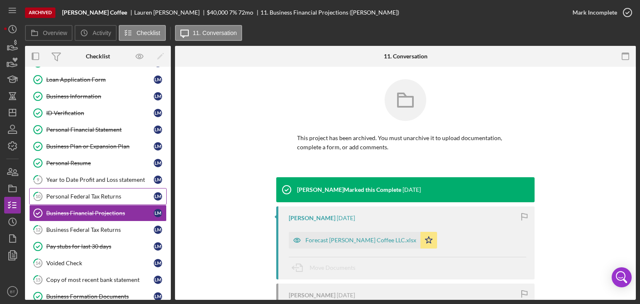
click at [75, 193] on div "Personal Federal Tax Returns" at bounding box center [100, 196] width 108 height 7
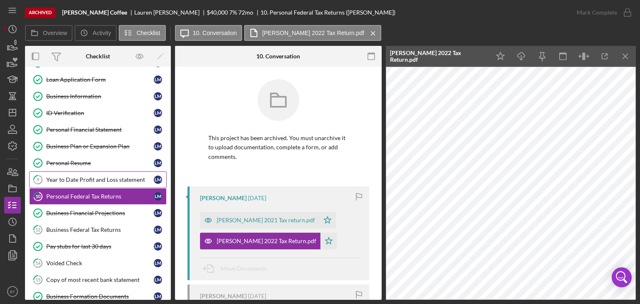
click at [78, 182] on link "9 Year to Date Profit and Loss statement [PERSON_NAME]" at bounding box center [98, 179] width 138 height 17
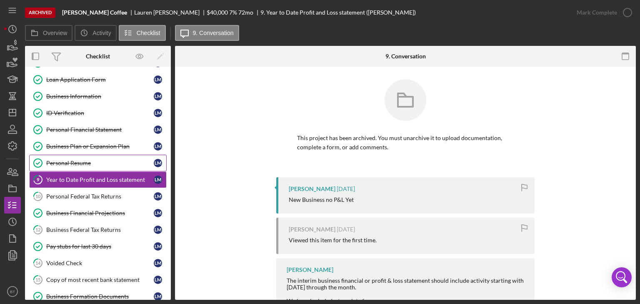
click at [77, 162] on div "Personal Resume" at bounding box center [100, 163] width 108 height 7
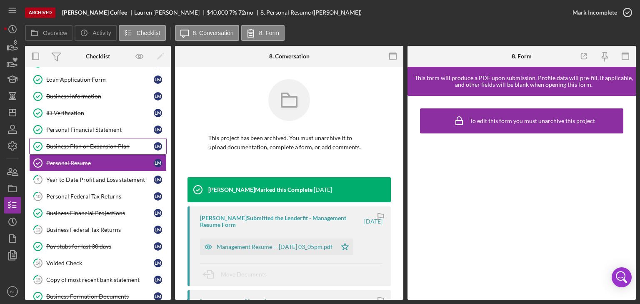
click at [83, 146] on div "Business Plan or Expansion Plan" at bounding box center [100, 146] width 108 height 7
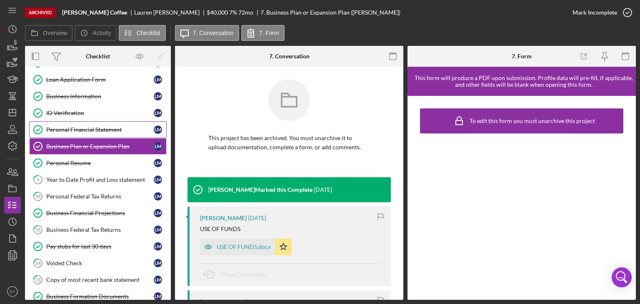
click at [83, 135] on link "Personal Financial Statement Personal Financial Statement [PERSON_NAME]" at bounding box center [98, 129] width 138 height 17
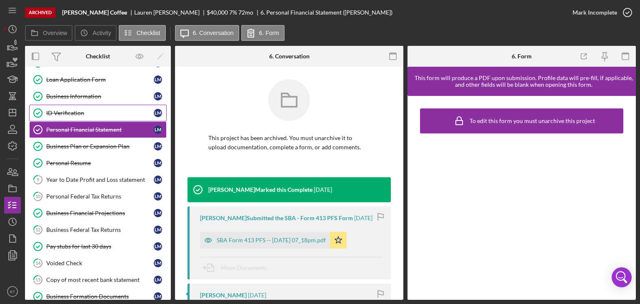
click at [75, 110] on div "ID Verification" at bounding box center [100, 113] width 108 height 7
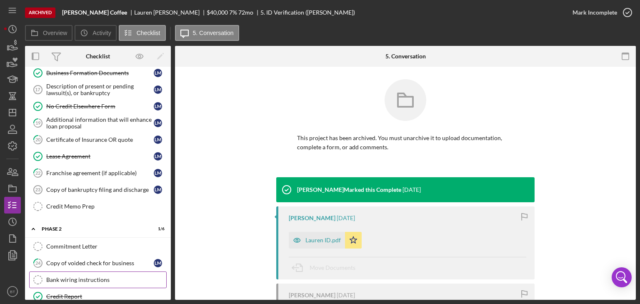
scroll to position [231, 0]
